Goal: Information Seeking & Learning: Learn about a topic

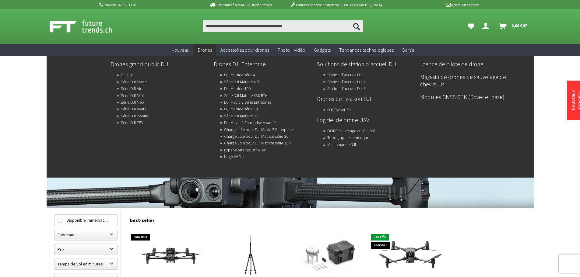
click at [138, 82] on font "Série DJI Mavic" at bounding box center [134, 81] width 26 height 5
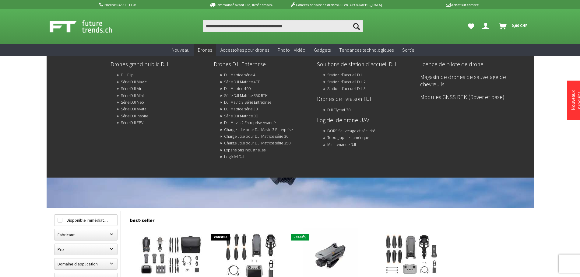
click at [126, 75] on font "DJI Flip" at bounding box center [127, 74] width 13 height 5
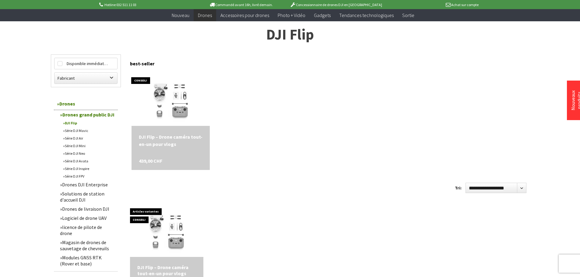
scroll to position [30, 0]
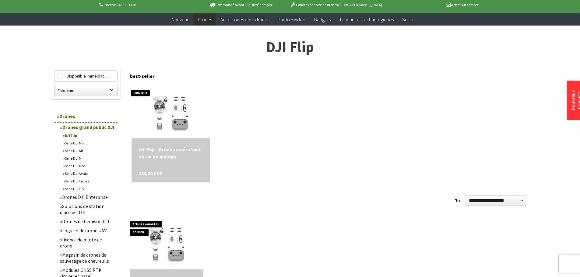
click at [78, 142] on font "Série DJI Mavic" at bounding box center [76, 143] width 23 height 5
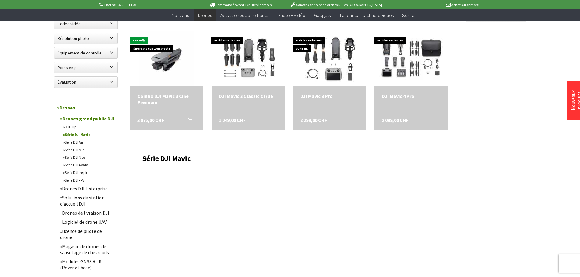
scroll to position [335, 0]
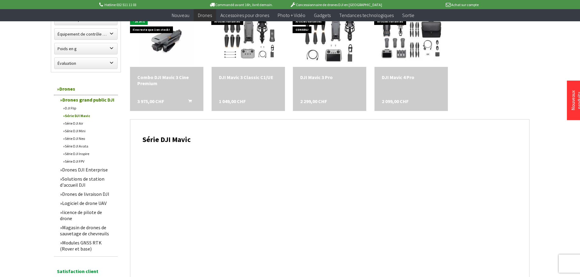
click at [79, 123] on font "Série DJI Air" at bounding box center [74, 123] width 18 height 5
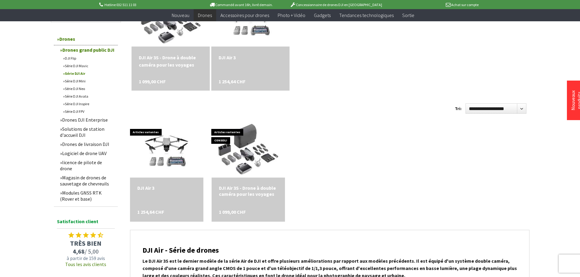
scroll to position [213, 0]
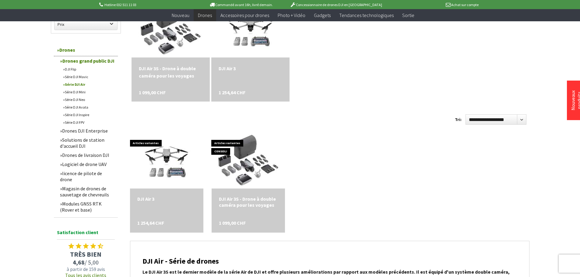
click at [78, 91] on font "Série DJI Mini" at bounding box center [75, 92] width 21 height 5
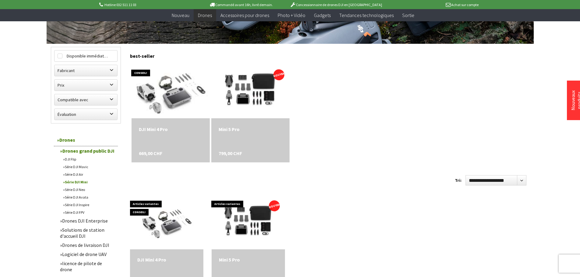
scroll to position [183, 0]
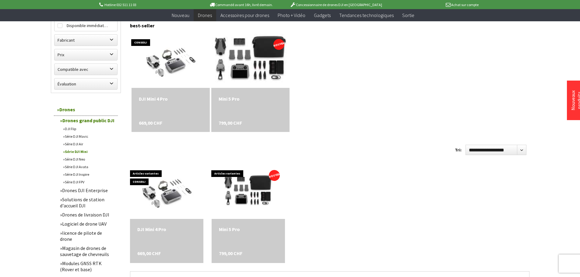
click at [257, 56] on img at bounding box center [251, 60] width 110 height 73
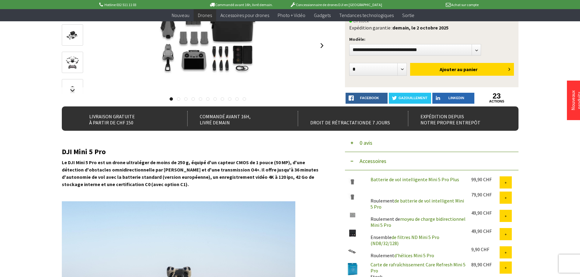
scroll to position [91, 0]
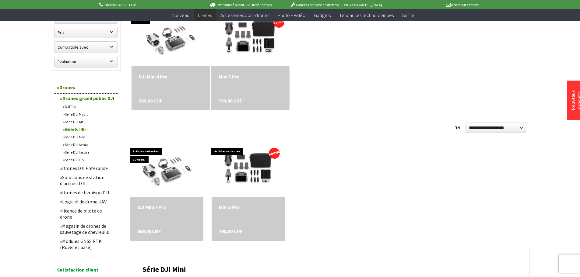
scroll to position [179, 0]
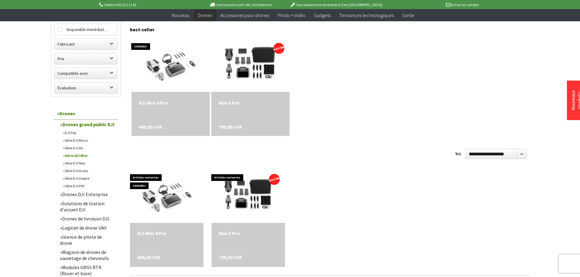
click at [232, 126] on font "799,00 CHF" at bounding box center [230, 127] width 23 height 6
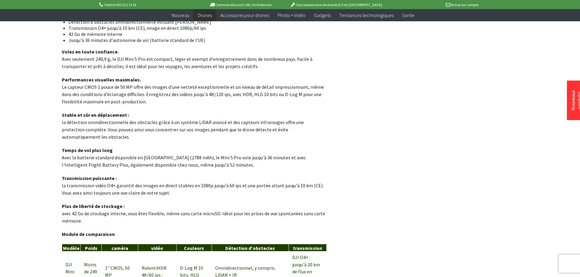
scroll to position [517, 0]
